Goal: Task Accomplishment & Management: Use online tool/utility

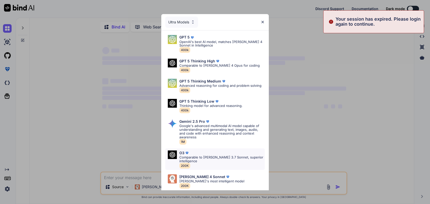
scroll to position [23, 0]
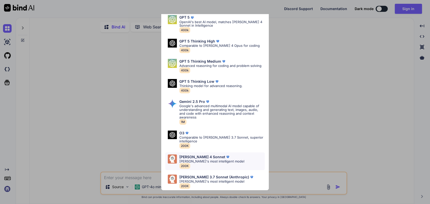
click at [225, 155] on img at bounding box center [227, 157] width 5 height 5
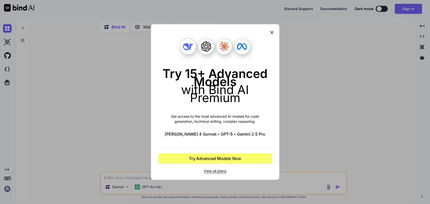
scroll to position [0, 0]
click at [270, 30] on icon at bounding box center [272, 33] width 6 height 6
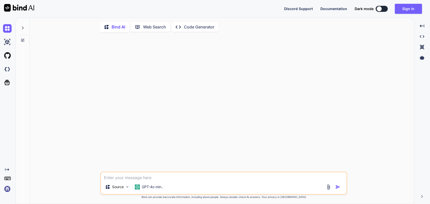
click at [21, 26] on icon at bounding box center [23, 28] width 4 height 4
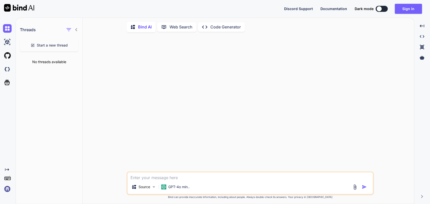
click at [56, 46] on span "Start a new thread" at bounding box center [52, 45] width 31 height 5
click at [173, 187] on p "GPT-4o min.." at bounding box center [178, 187] width 21 height 5
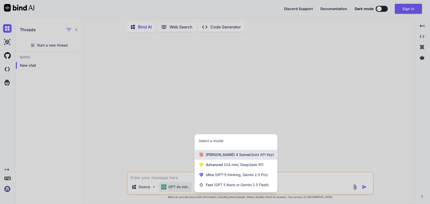
click at [218, 157] on span "[PERSON_NAME] 4 Sonnet (Add API Key)" at bounding box center [240, 154] width 68 height 5
type textarea "x"
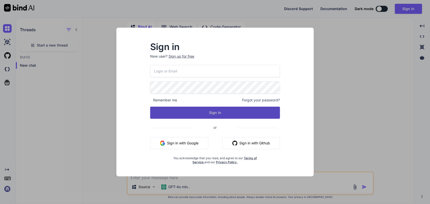
type input "[PERSON_NAME][EMAIL_ADDRESS][PERSON_NAME][DOMAIN_NAME]"
click at [216, 113] on button "Sign In" at bounding box center [215, 113] width 130 height 12
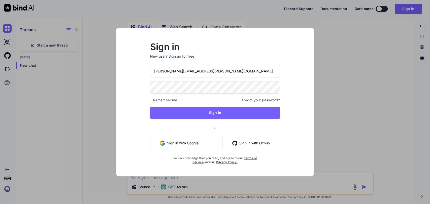
click at [196, 69] on input "[PERSON_NAME][EMAIL_ADDRESS][PERSON_NAME][DOMAIN_NAME]" at bounding box center [215, 71] width 130 height 12
click at [198, 43] on h2 "Sign in" at bounding box center [215, 47] width 130 height 8
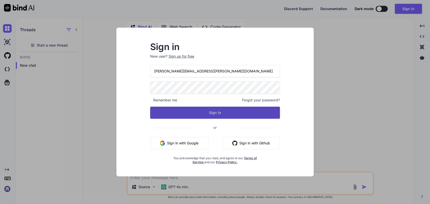
click at [220, 112] on button "Sign In" at bounding box center [215, 113] width 130 height 12
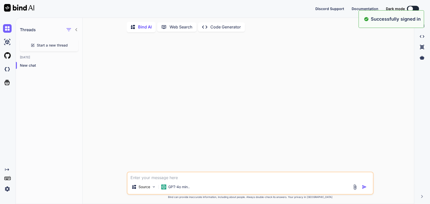
click at [58, 45] on span "Start a new thread" at bounding box center [52, 45] width 31 height 5
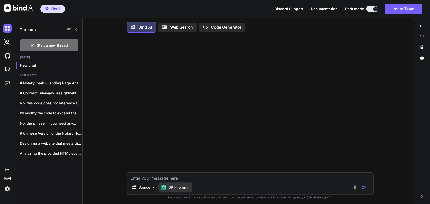
click at [170, 187] on p "GPT-4o min.." at bounding box center [178, 187] width 21 height 5
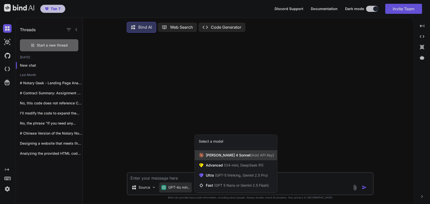
click at [209, 157] on span "[PERSON_NAME] 4 Sonnet (Add API Key)" at bounding box center [240, 155] width 68 height 5
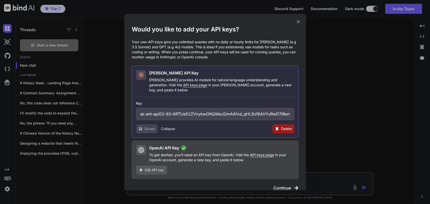
scroll to position [3, 0]
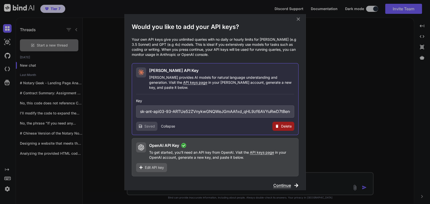
click at [279, 183] on span "Continue" at bounding box center [282, 186] width 18 height 6
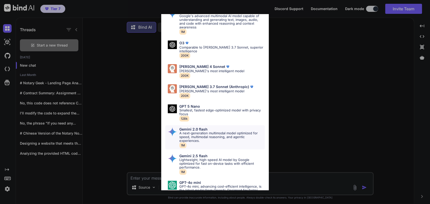
scroll to position [213, 0]
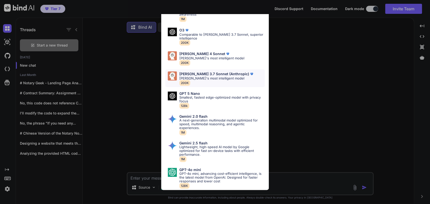
click at [216, 77] on p "[PERSON_NAME]'s most intelligent model" at bounding box center [216, 79] width 75 height 4
type textarea "x"
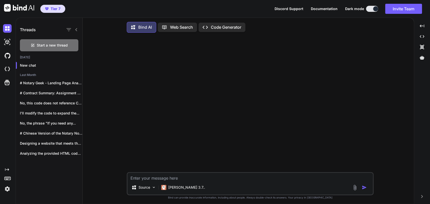
click at [191, 176] on textarea at bounding box center [250, 177] width 245 height 8
click at [192, 178] on textarea at bounding box center [250, 177] width 245 height 8
click at [196, 178] on textarea at bounding box center [250, 177] width 245 height 8
click at [196, 179] on textarea at bounding box center [250, 177] width 245 height 8
type textarea """
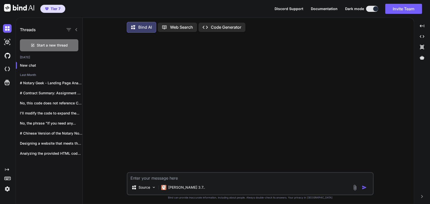
type textarea "x"
paste textarea "Ministero [PERSON_NAME] Sistema Informativo del Casellario Certificato del Case…"
type textarea "" Ministero [PERSON_NAME] Sistema Informativo del Casellario Certificato del Ca…"
type textarea "x"
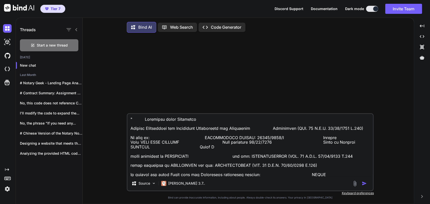
scroll to position [84, 0]
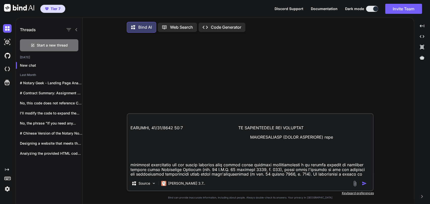
type textarea "" Ministero [PERSON_NAME] Sistema Informativo del Casellario Certificato del Ca…"
type textarea "x"
type textarea "" Ministero [PERSON_NAME] Sistema Informativo del Casellario Certificato del Ca…"
type textarea "x"
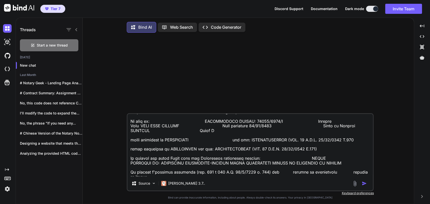
scroll to position [3, 0]
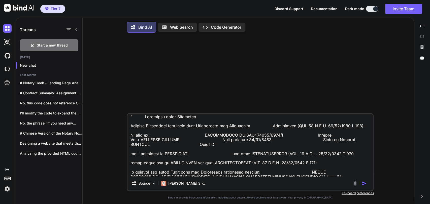
type textarea "" Ministero [PERSON_NAME] Sistema Informativo del Casellario Certificato del Ca…"
type textarea "x"
type textarea "" Ministero [PERSON_NAME] Sistema Informativo del Casellario Certificato del Ca…"
type textarea "x"
click at [141, 138] on textarea at bounding box center [250, 145] width 245 height 63
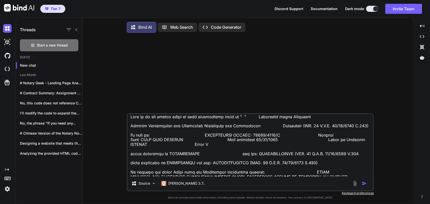
paste textarea "Ministry of Justice Criminal Records Information System - Criminal Record Certi…"
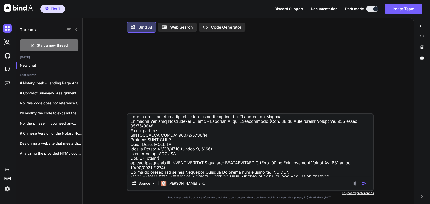
scroll to position [81, 0]
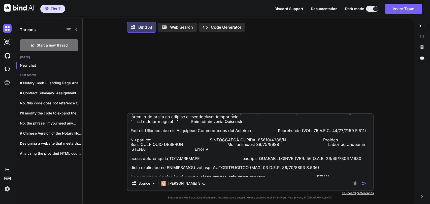
type textarea "Tell me if any errors exist in this translation which is "Ministry of Justice C…"
drag, startPoint x: 154, startPoint y: 115, endPoint x: 152, endPoint y: 118, distance: 3.5
drag, startPoint x: 152, startPoint y: 118, endPoint x: 157, endPoint y: 124, distance: 7.4
click at [157, 124] on textarea at bounding box center [250, 145] width 245 height 63
click at [165, 125] on textarea at bounding box center [250, 145] width 245 height 63
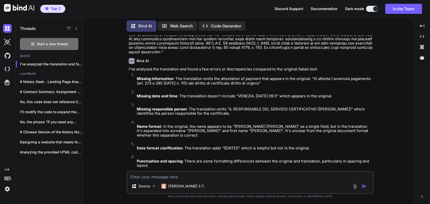
scroll to position [106, 0]
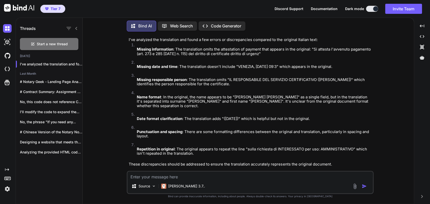
click at [161, 176] on textarea at bounding box center [250, 176] width 245 height 8
click at [190, 173] on textarea at bounding box center [250, 176] width 245 height 8
click at [192, 173] on textarea at bounding box center [250, 176] width 245 height 8
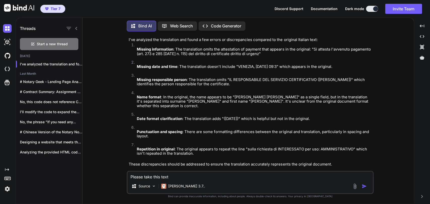
drag, startPoint x: 192, startPoint y: 178, endPoint x: 98, endPoint y: 164, distance: 95.3
click at [98, 164] on div "You Bind AI I've analyzed the translation and found a few errors or discrepanci…" at bounding box center [250, 120] width 327 height 169
click at [248, 177] on textarea "In this text do you see any typos that likely occurred in" at bounding box center [250, 176] width 245 height 8
paste textarea "Ministero [PERSON_NAME] Sistema Informativo del Casellario Certificato del Case…"
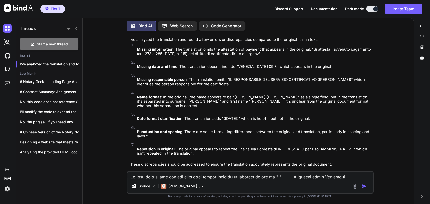
scroll to position [84, 0]
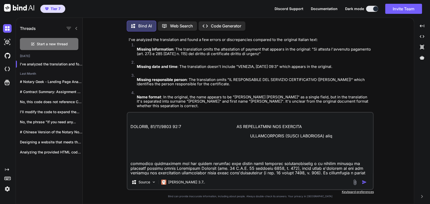
type textarea "In this text do you see any typos that likely occurred in manually typing it ? …"
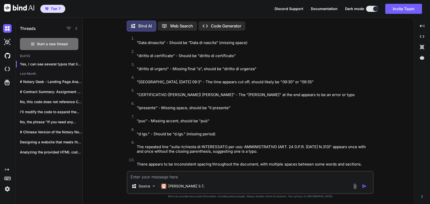
scroll to position [323, 0]
click at [179, 176] on textarea at bounding box center [250, 176] width 245 height 8
click at [179, 175] on textarea at bounding box center [250, 176] width 245 height 8
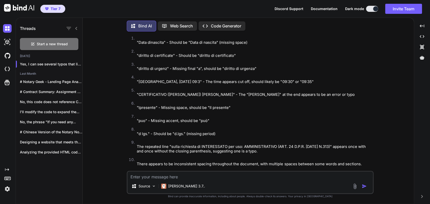
click at [179, 175] on textarea at bounding box center [250, 176] width 245 height 8
click at [181, 174] on textarea at bounding box center [250, 176] width 245 height 8
paste textarea "Ministero [PERSON_NAME] Sistema Informativo del Casellario Certificato del Case…"
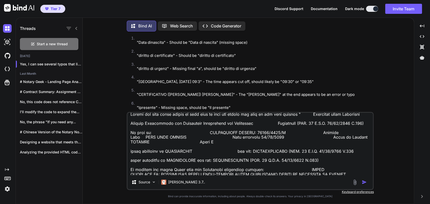
scroll to position [0, 0]
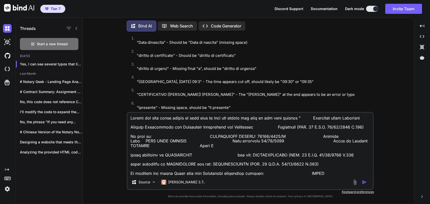
type textarea "Please fix only minor errors in this text if they are obvious and give me the f…"
click at [244, 118] on textarea at bounding box center [250, 144] width 245 height 63
click at [249, 121] on textarea at bounding box center [250, 144] width 245 height 63
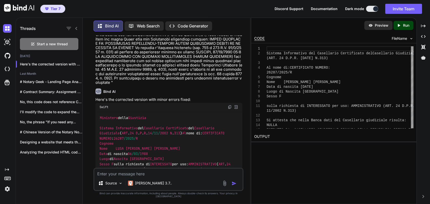
scroll to position [640, 0]
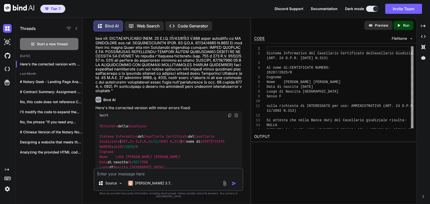
click at [230, 113] on img at bounding box center [230, 115] width 4 height 4
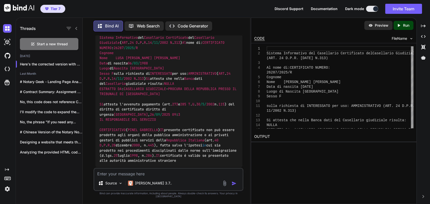
scroll to position [752, 0]
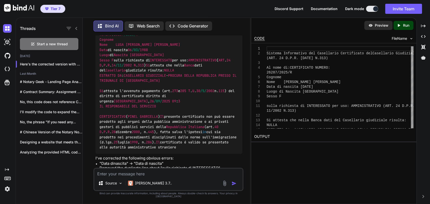
click at [161, 176] on textarea at bounding box center [168, 173] width 148 height 8
type textarea "What language is that ?"
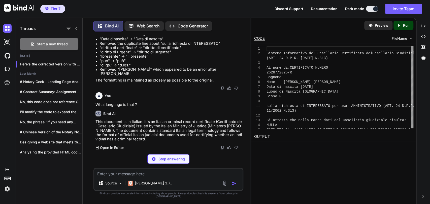
scroll to position [896, 0]
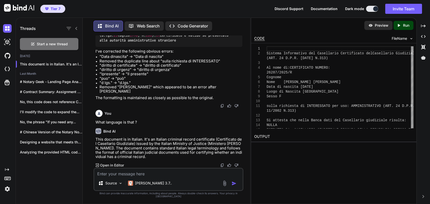
click at [175, 176] on textarea at bounding box center [168, 173] width 148 height 8
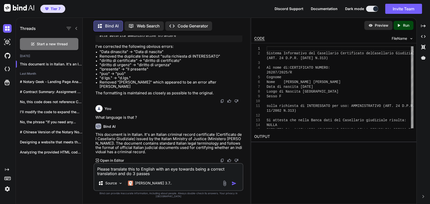
type textarea "Please translate this to English with an eye towards being a correct translatio…"
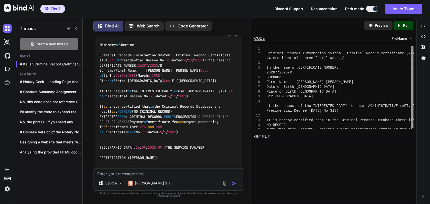
scroll to position [1305, 0]
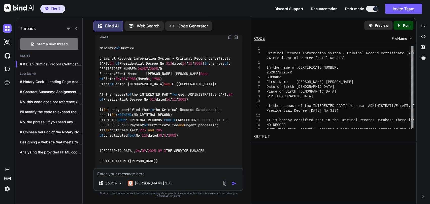
click at [230, 39] on img at bounding box center [230, 37] width 4 height 4
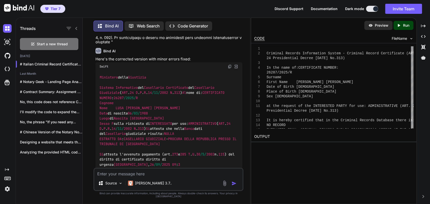
scroll to position [661, 0]
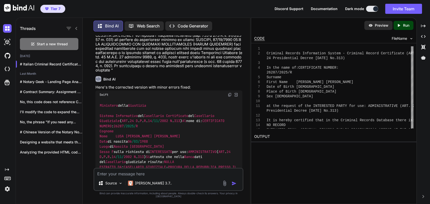
click at [229, 93] on img at bounding box center [230, 95] width 4 height 4
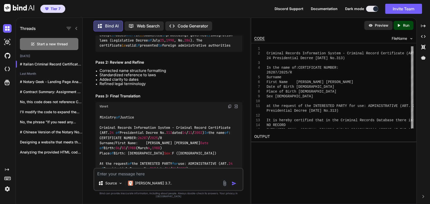
scroll to position [1333, 0]
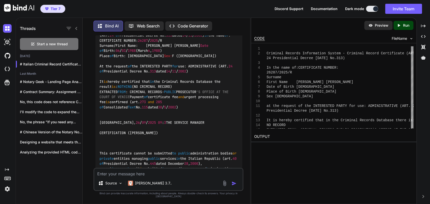
click at [149, 179] on div "Source [PERSON_NAME] 3.7.." at bounding box center [169, 179] width 150 height 23
click at [149, 176] on textarea at bounding box center [168, 173] width 148 height 8
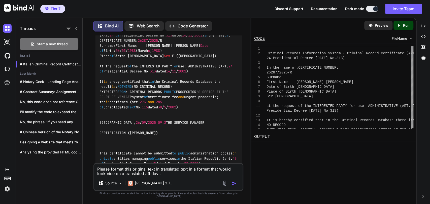
click at [166, 173] on textarea "Please format this original text in translated text in a format that would look…" at bounding box center [168, 170] width 148 height 12
click at [166, 175] on textarea "Please format this original text in translated text in a format that would look…" at bounding box center [168, 170] width 148 height 12
paste textarea "Ministero [PERSON_NAME] Sistema Informativo del Casellario Certificato del Case…"
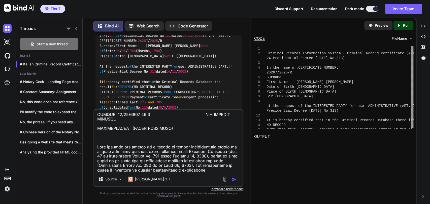
type textarea "Please format this original text in translated text in a format that would look…"
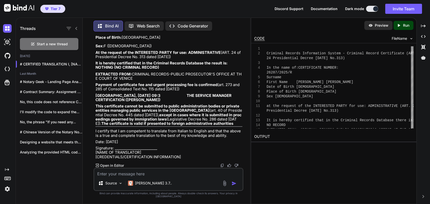
scroll to position [2010, 0]
click at [223, 167] on img at bounding box center [222, 166] width 4 height 4
click at [167, 119] on strong "except in cases where it is submitted in proceedings governed by immigration la…" at bounding box center [169, 116] width 146 height 9
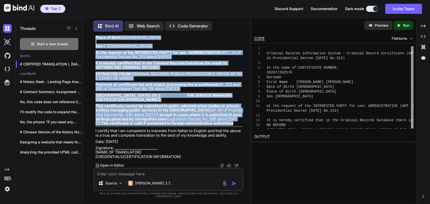
drag, startPoint x: 97, startPoint y: 87, endPoint x: 112, endPoint y: 126, distance: 42.2
copy div "LOREMIPS DOLORSIT (AMETCON): Adipiscin elits Doeiusmod Tempori Utlaboreetd mag …"
